Goal: Information Seeking & Learning: Learn about a topic

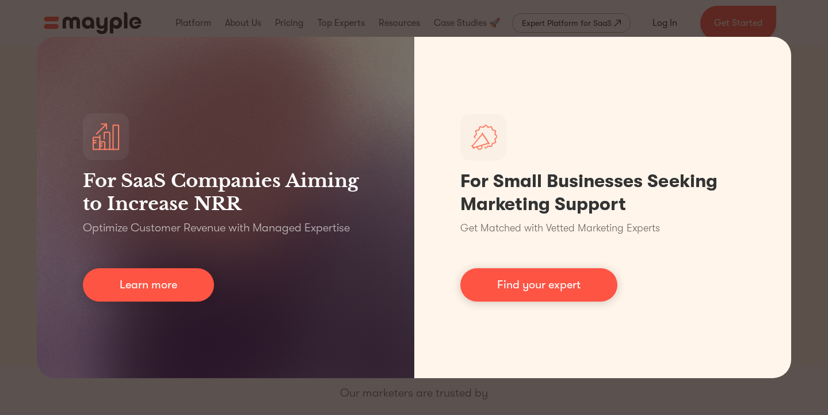
scroll to position [2, 0]
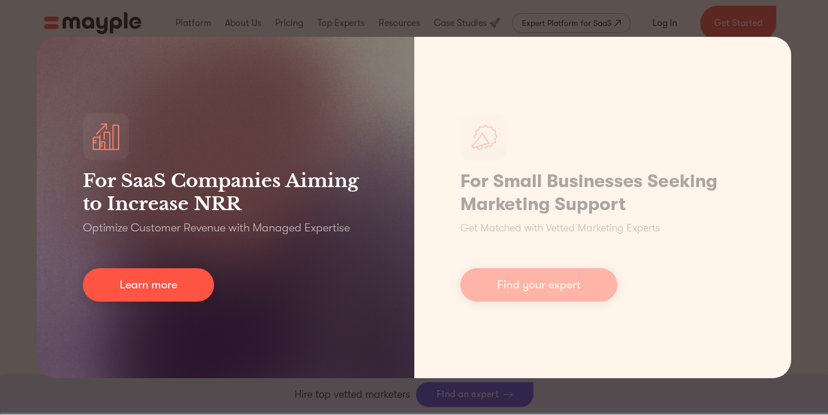
scroll to position [768, 0]
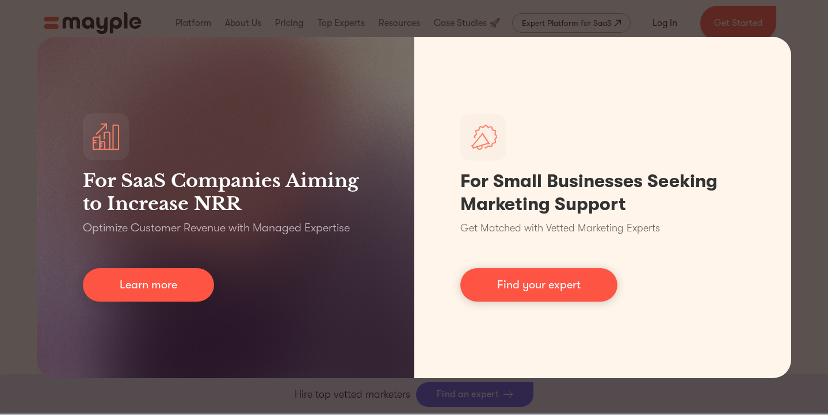
click at [797, 40] on div "For SaaS Companies Aiming to Increase NRR Optimize Customer Revenue with Manage…" at bounding box center [414, 207] width 828 height 415
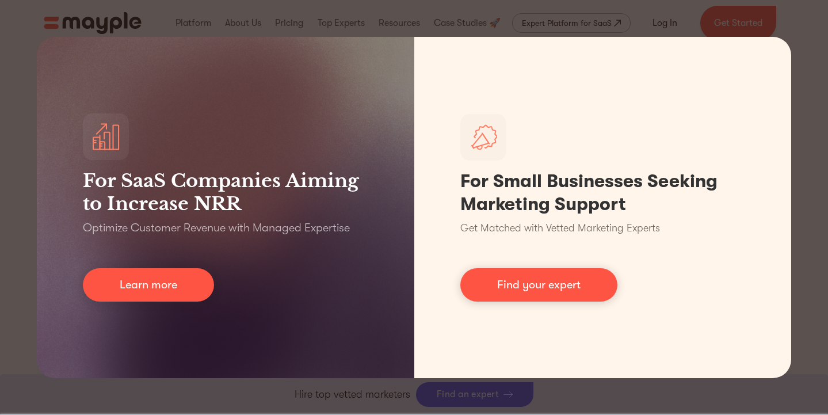
drag, startPoint x: 677, startPoint y: 16, endPoint x: 363, endPoint y: 63, distance: 317.8
click at [677, 16] on div "For SaaS Companies Aiming to Increase NRR Optimize Customer Revenue with Manage…" at bounding box center [414, 207] width 828 height 415
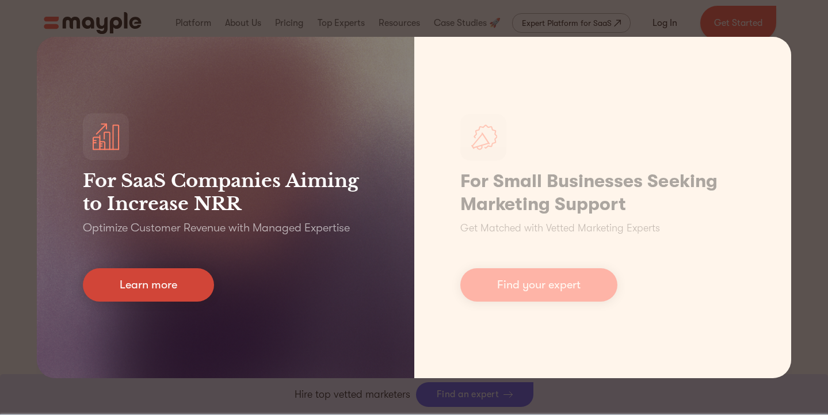
drag, startPoint x: 56, startPoint y: 265, endPoint x: 134, endPoint y: 279, distance: 78.9
click at [66, 265] on div "For SaaS Companies Aiming to Increase NRR Optimize Customer Revenue with Manage…" at bounding box center [226, 207] width 378 height 341
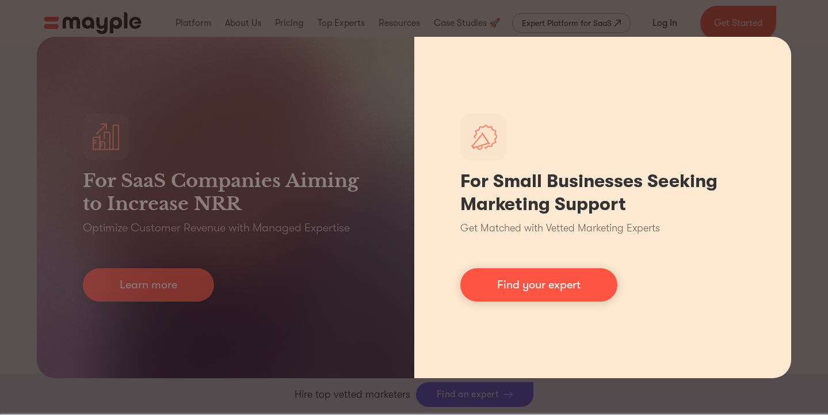
scroll to position [2606, 0]
drag, startPoint x: 433, startPoint y: 271, endPoint x: 484, endPoint y: 265, distance: 50.4
click at [433, 272] on div "For Small Businesses Seeking Marketing Support Get Matched with Vetted Marketin…" at bounding box center [603, 207] width 378 height 341
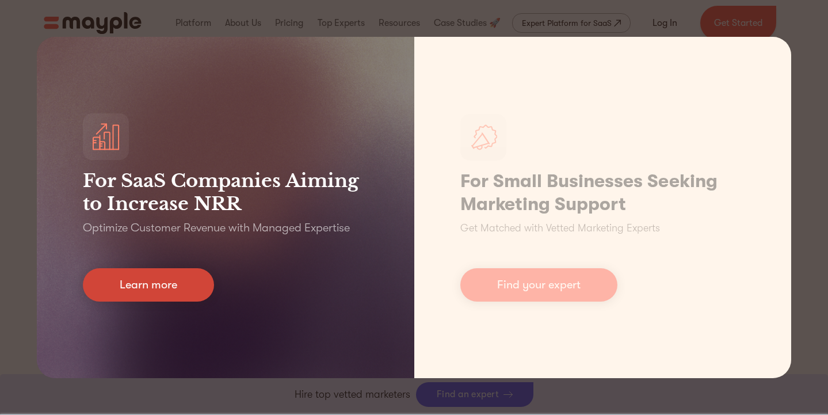
click at [147, 294] on link "Learn more" at bounding box center [148, 284] width 131 height 33
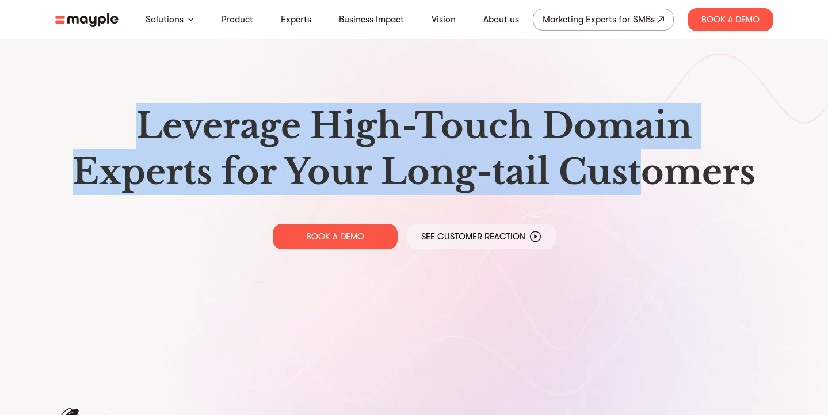
drag, startPoint x: 634, startPoint y: 162, endPoint x: 640, endPoint y: 164, distance: 6.2
click at [640, 164] on div "Leverage High-Touch Domain Experts for Your Long-tail Customers BOOK A DEMO See…" at bounding box center [414, 176] width 737 height 353
click at [640, 164] on h1 "Leverage High-Touch Domain Experts for Your Long-tail Customers" at bounding box center [414, 149] width 700 height 92
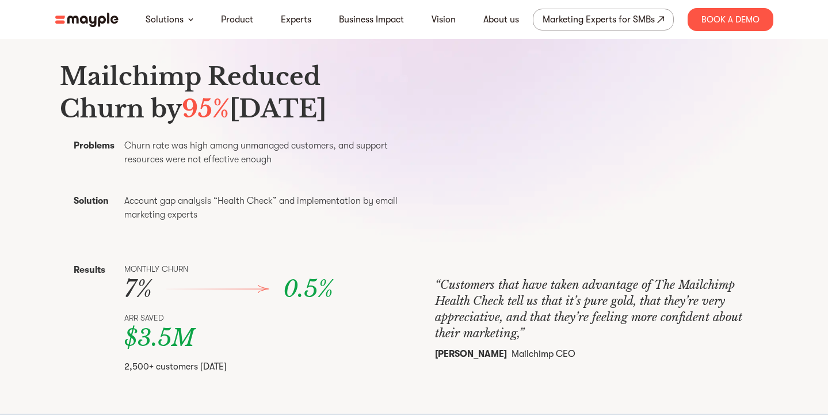
scroll to position [394, 0]
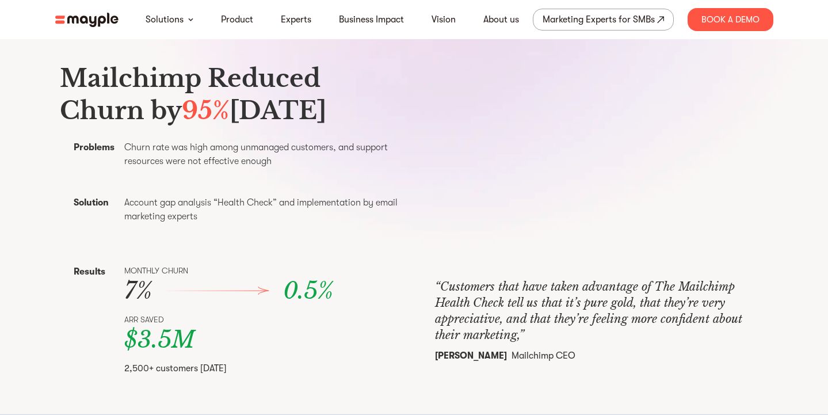
drag, startPoint x: 180, startPoint y: 127, endPoint x: 75, endPoint y: 80, distance: 115.4
click at [75, 80] on h3 "Mailchimp Reduced Churn by 95% Within Six Months" at bounding box center [234, 94] width 348 height 64
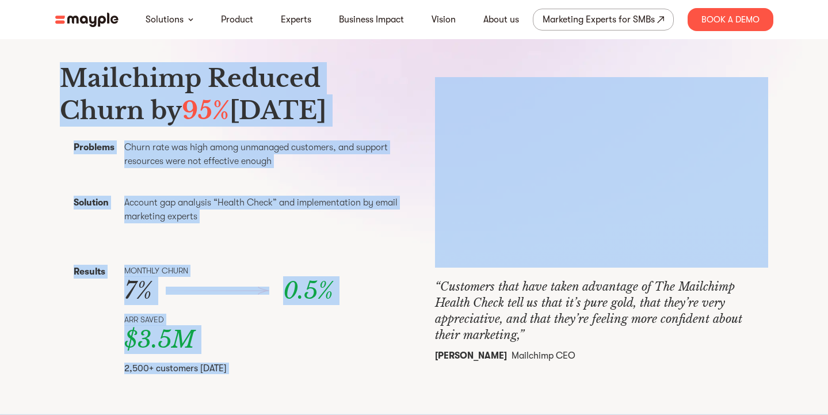
drag, startPoint x: 75, startPoint y: 80, endPoint x: 427, endPoint y: 223, distance: 379.6
click at [427, 223] on div "Mailchimp Reduced Churn by 95% Within Six Months Problems Churn rate was high a…" at bounding box center [414, 219] width 709 height 337
drag, startPoint x: 427, startPoint y: 223, endPoint x: 331, endPoint y: 218, distance: 95.7
click at [426, 223] on div "Mailchimp Reduced Churn by 95% Within Six Months Problems Churn rate was high a…" at bounding box center [414, 219] width 709 height 337
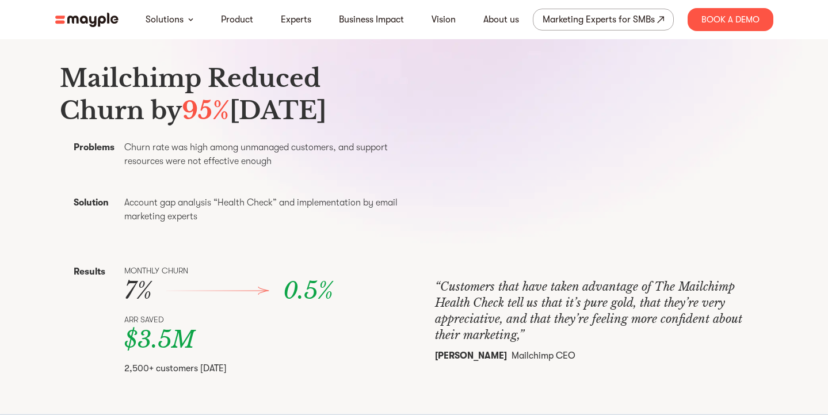
click at [280, 214] on div "Mailchimp Reduced Churn by 95% Within Six Months Problems Churn rate was high a…" at bounding box center [234, 219] width 348 height 337
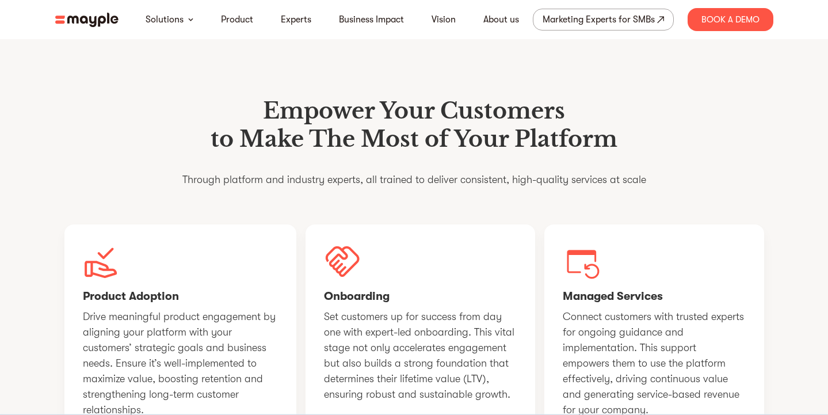
scroll to position [778, 0]
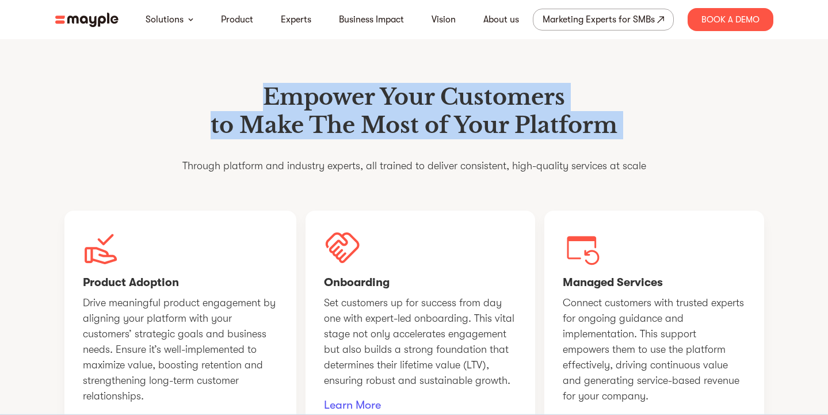
drag, startPoint x: 264, startPoint y: 116, endPoint x: 573, endPoint y: 190, distance: 318.5
click at [573, 183] on div "Empower Your Customers to Make The Most of Your Platform Through platform and i…" at bounding box center [414, 133] width 464 height 100
click at [574, 174] on p "Through platform and industry experts, all trained to deliver consistent, high-…" at bounding box center [414, 166] width 464 height 16
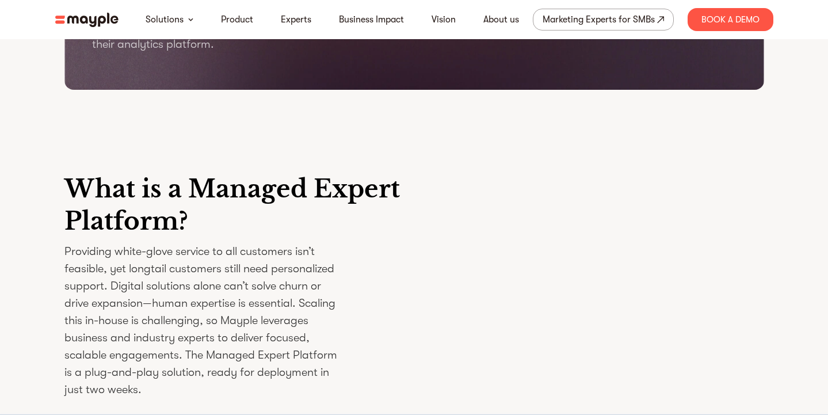
scroll to position [1663, 0]
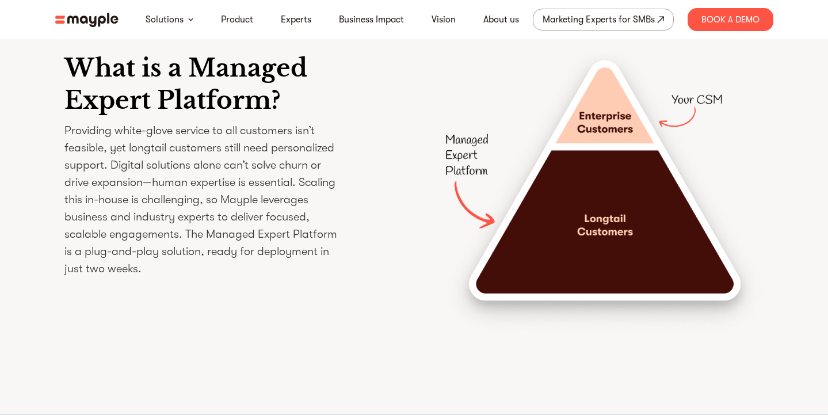
click at [130, 187] on p "Providing white-glove service to all customers isn’t feasible, yet longtail cus…" at bounding box center [202, 199] width 276 height 155
drag, startPoint x: 130, startPoint y: 187, endPoint x: 119, endPoint y: 75, distance: 112.2
click at [119, 75] on div "What is a Managed Expert Platform? Providing white-glove service to all custome…" at bounding box center [414, 192] width 737 height 390
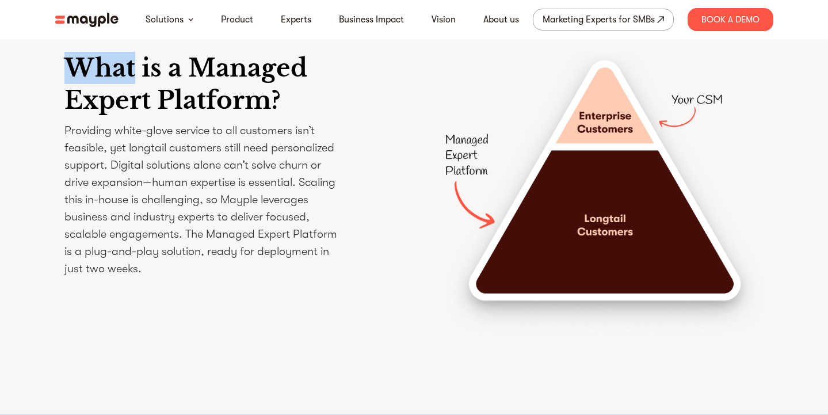
click at [119, 75] on div "What is a Managed Expert Platform? Providing white-glove service to all custome…" at bounding box center [414, 192] width 737 height 390
drag, startPoint x: 119, startPoint y: 75, endPoint x: 136, endPoint y: 229, distance: 154.1
click at [136, 229] on div "What is a Managed Expert Platform? Providing white-glove service to all custome…" at bounding box center [414, 192] width 737 height 390
click at [136, 229] on p "Providing white-glove service to all customers isn’t feasible, yet longtail cus…" at bounding box center [202, 199] width 276 height 155
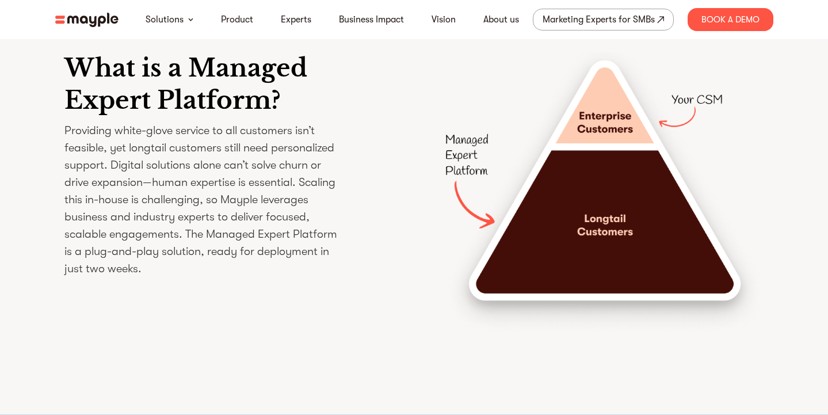
drag, startPoint x: 136, startPoint y: 229, endPoint x: 143, endPoint y: 82, distance: 146.9
click at [143, 82] on div "What is a Managed Expert Platform? Providing white-glove service to all custome…" at bounding box center [414, 192] width 737 height 390
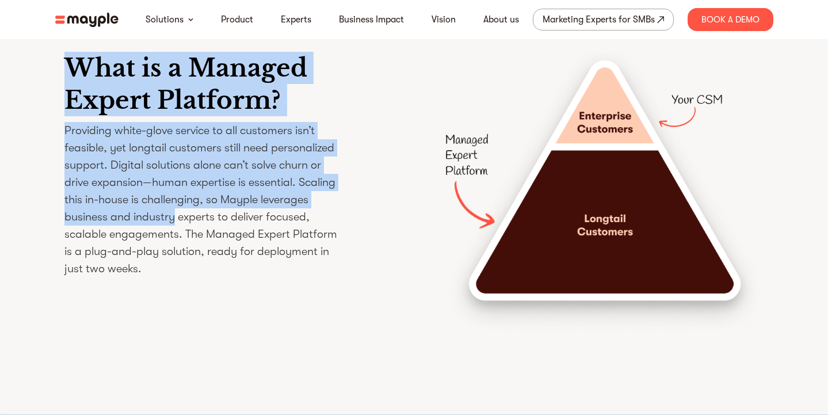
click at [142, 242] on div "What is a Managed Expert Platform? Providing white-glove service to all custome…" at bounding box center [414, 192] width 737 height 390
click at [142, 242] on p "Providing white-glove service to all customers isn’t feasible, yet longtail cus…" at bounding box center [202, 199] width 276 height 155
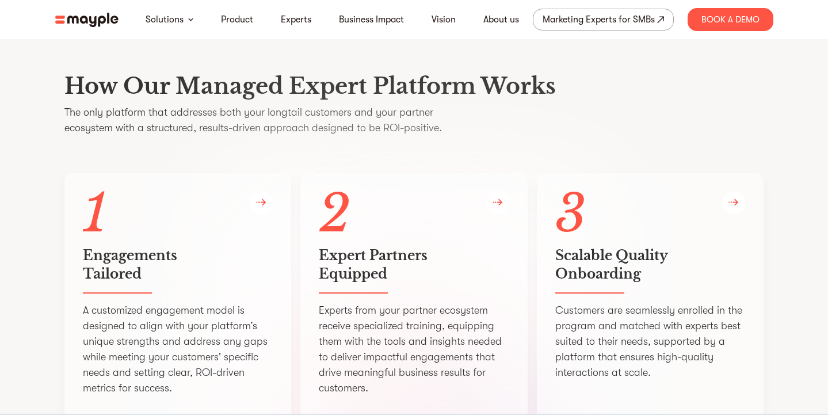
scroll to position [2115, 0]
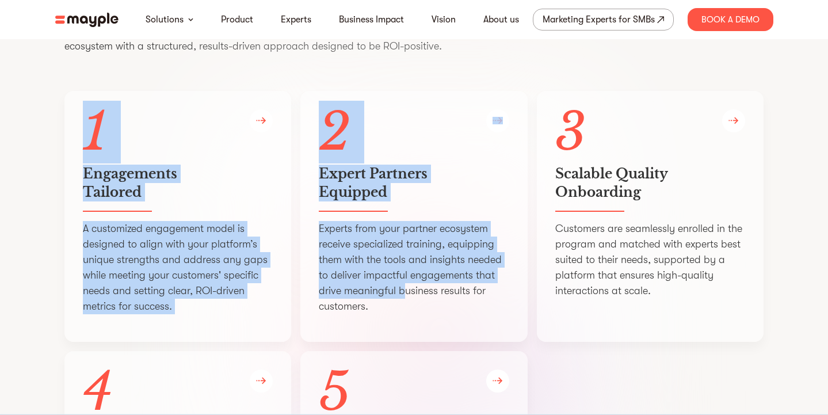
drag, startPoint x: 86, startPoint y: 154, endPoint x: 402, endPoint y: 326, distance: 360.1
click at [402, 326] on div "1 Engagements   Tailored A customized engagement model is designed to align wit…" at bounding box center [414, 346] width 700 height 511
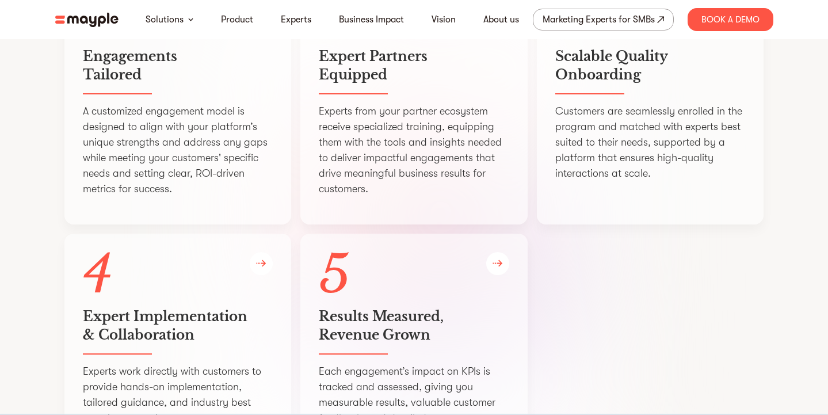
click at [401, 298] on p "5" at bounding box center [414, 275] width 191 height 46
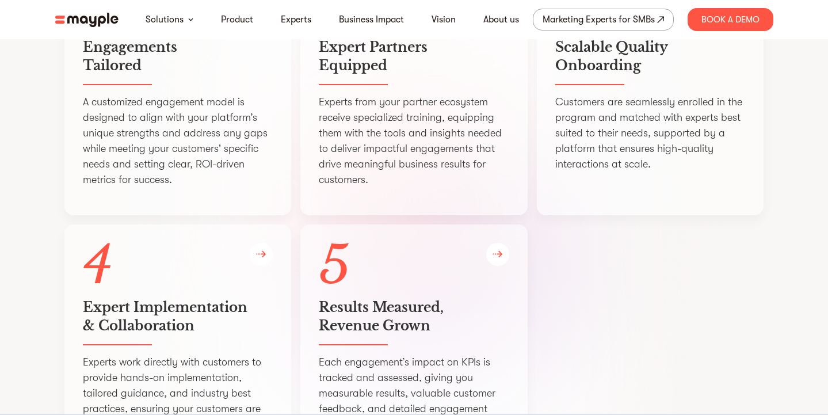
scroll to position [2233, 0]
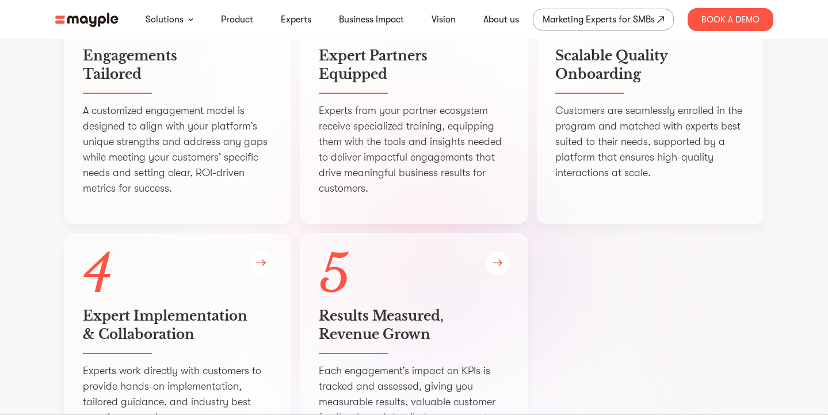
click at [125, 119] on div "1 Engagements   Tailored A customized engagement model is designed to align wit…" at bounding box center [177, 98] width 227 height 251
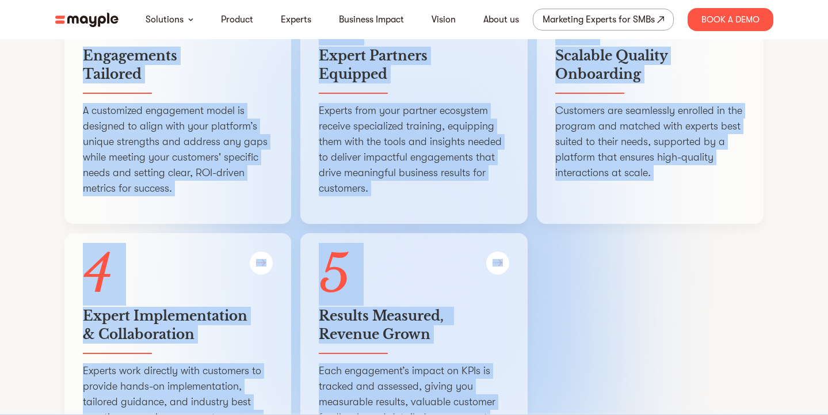
drag, startPoint x: 60, startPoint y: 74, endPoint x: 622, endPoint y: 339, distance: 621.3
click at [8, 60] on section "How Our Managed Expert Platform Works The only platform that addresses both you…" at bounding box center [414, 178] width 828 height 722
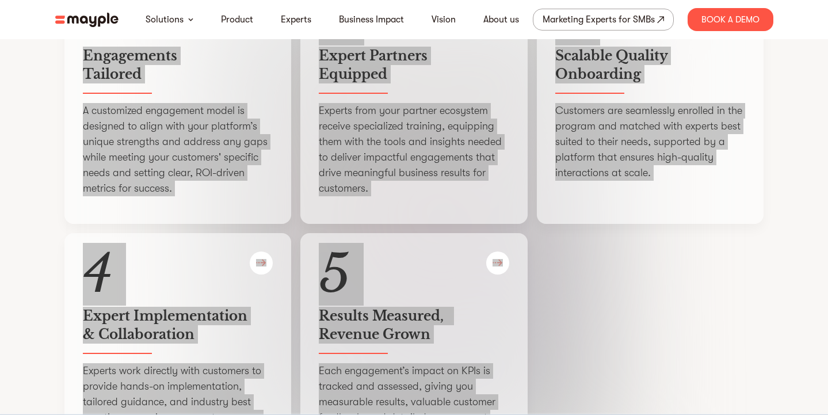
scroll to position [2607, 0]
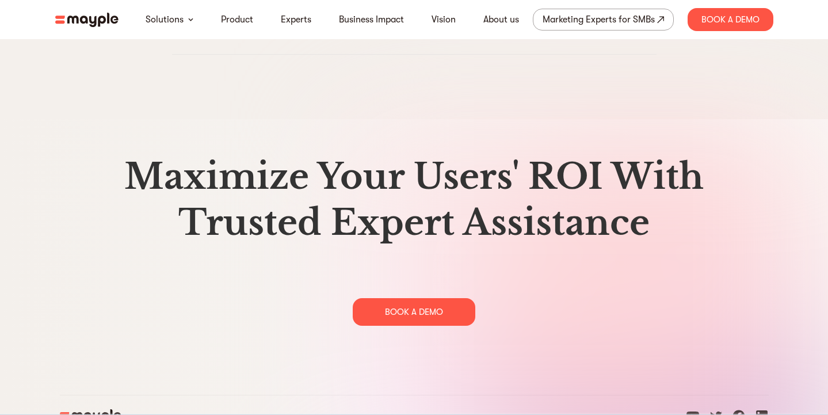
scroll to position [5929, 0]
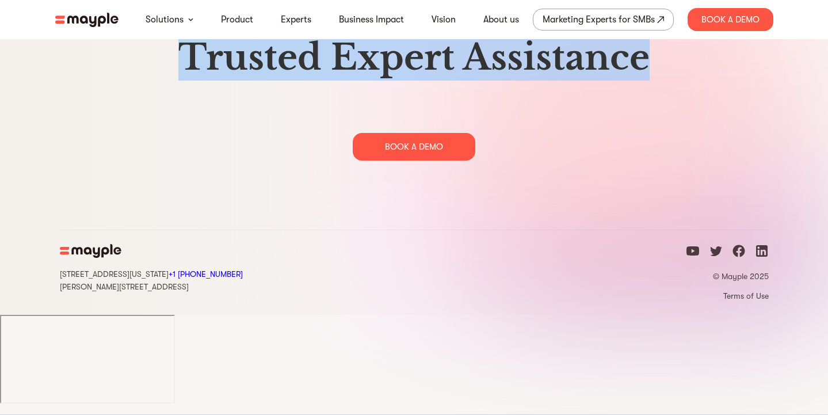
drag, startPoint x: 104, startPoint y: 104, endPoint x: 624, endPoint y: 188, distance: 527.1
click at [623, 161] on div "Maximize Your Users' ROI With Trusted Expert Assistance BOOK A DEMO" at bounding box center [414, 74] width 709 height 172
click at [628, 161] on div "Maximize Your Users' ROI With Trusted Expert Assistance BOOK A DEMO" at bounding box center [414, 74] width 709 height 172
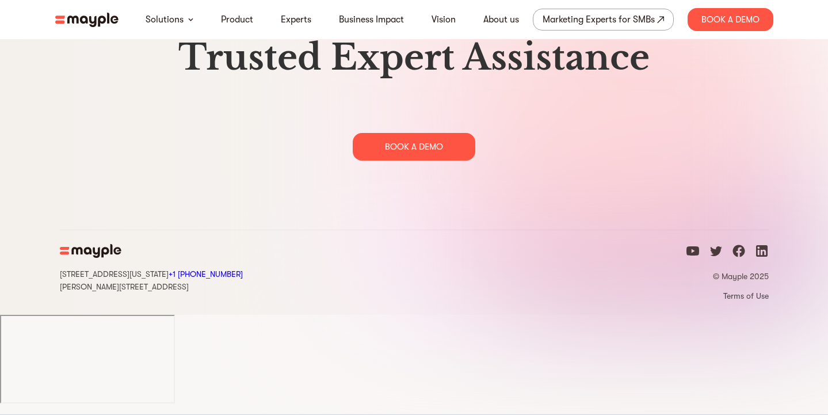
click at [629, 161] on div "Maximize Your Users' ROI With Trusted Expert Assistance BOOK A DEMO" at bounding box center [414, 74] width 709 height 172
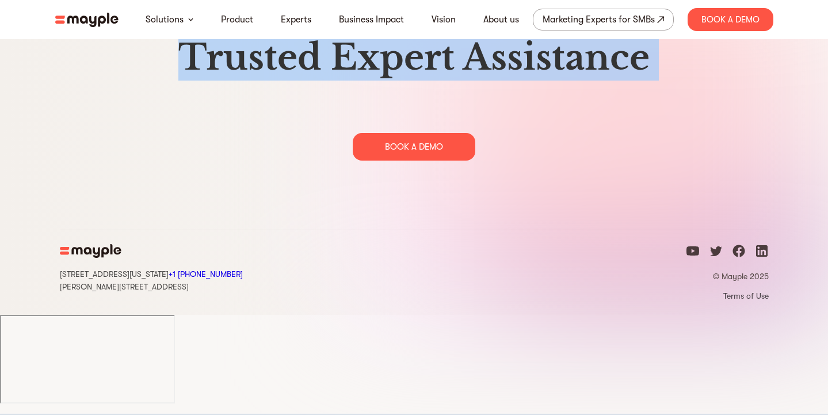
drag, startPoint x: 629, startPoint y: 184, endPoint x: 596, endPoint y: 113, distance: 78.0
click at [596, 113] on div "Maximize Your Users' ROI With Trusted Expert Assistance BOOK A DEMO" at bounding box center [414, 74] width 709 height 172
click at [596, 81] on h2 "Maximize Your Users' ROI With Trusted Expert Assistance" at bounding box center [414, 34] width 709 height 92
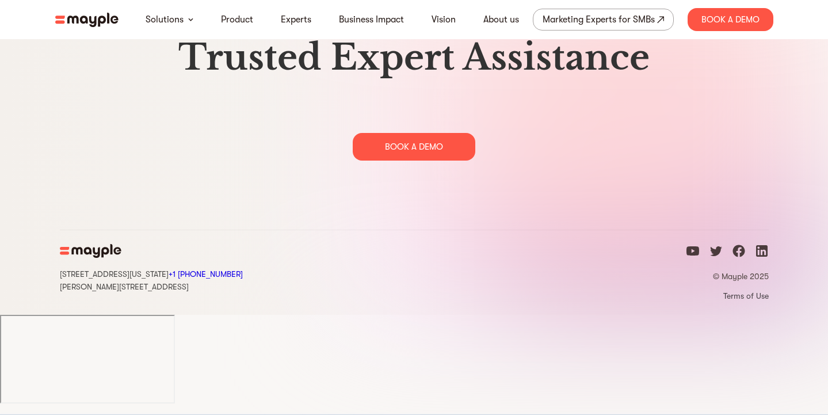
click at [596, 81] on h2 "Maximize Your Users' ROI With Trusted Expert Assistance" at bounding box center [414, 34] width 709 height 92
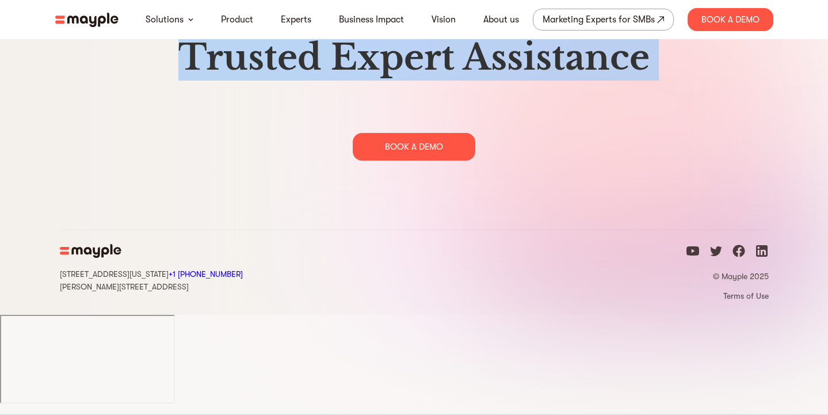
click at [596, 81] on h2 "Maximize Your Users' ROI With Trusted Expert Assistance" at bounding box center [414, 34] width 709 height 92
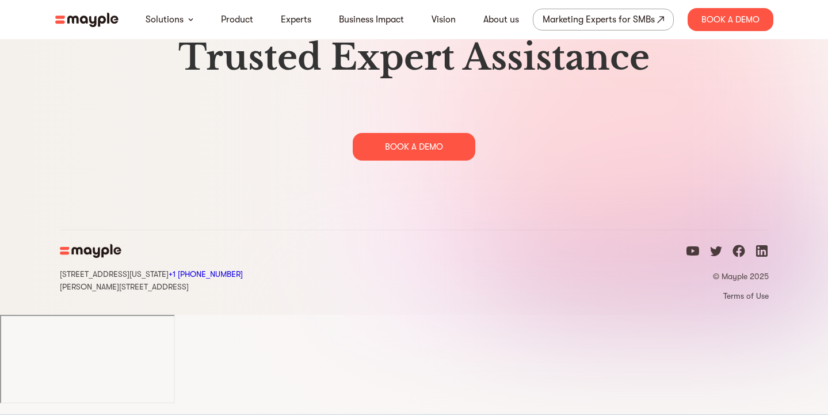
click at [714, 256] on icon "twitter icon" at bounding box center [716, 251] width 12 height 10
